Goal: Information Seeking & Learning: Find specific page/section

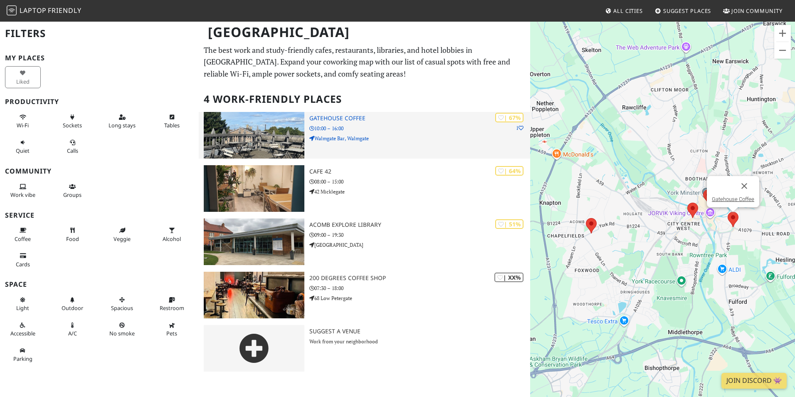
click at [312, 117] on h3 "Gatehouse Coffee" at bounding box center [419, 118] width 221 height 7
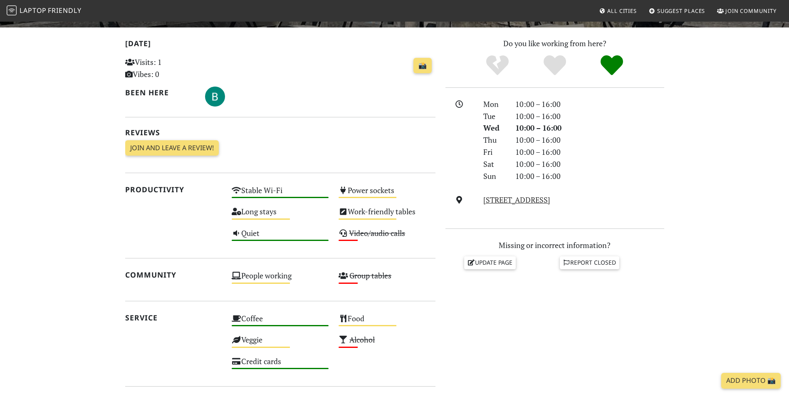
scroll to position [208, 0]
